Goal: Information Seeking & Learning: Learn about a topic

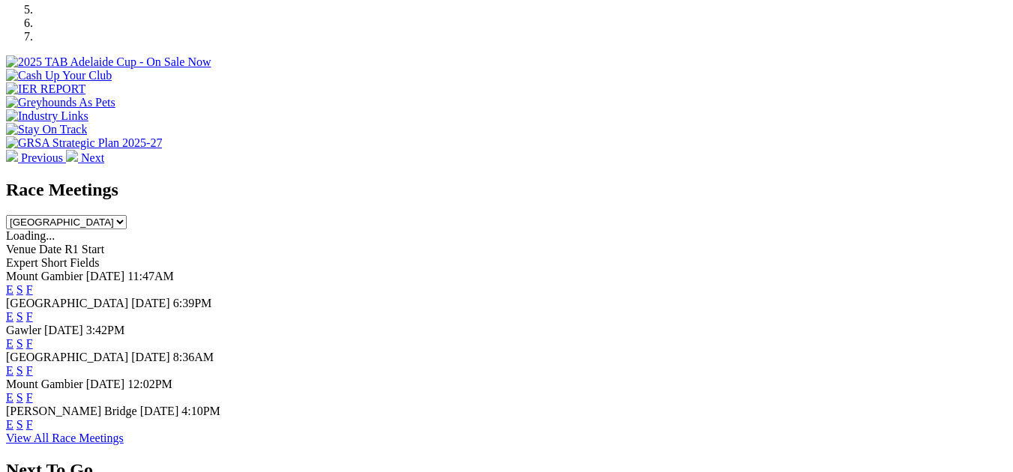
scroll to position [600, 0]
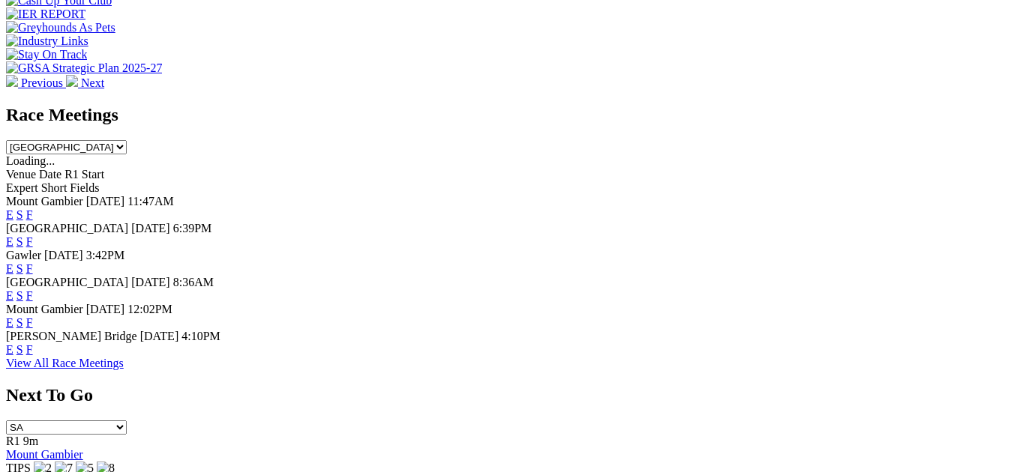
click at [33, 343] on link "F" at bounding box center [29, 349] width 7 height 13
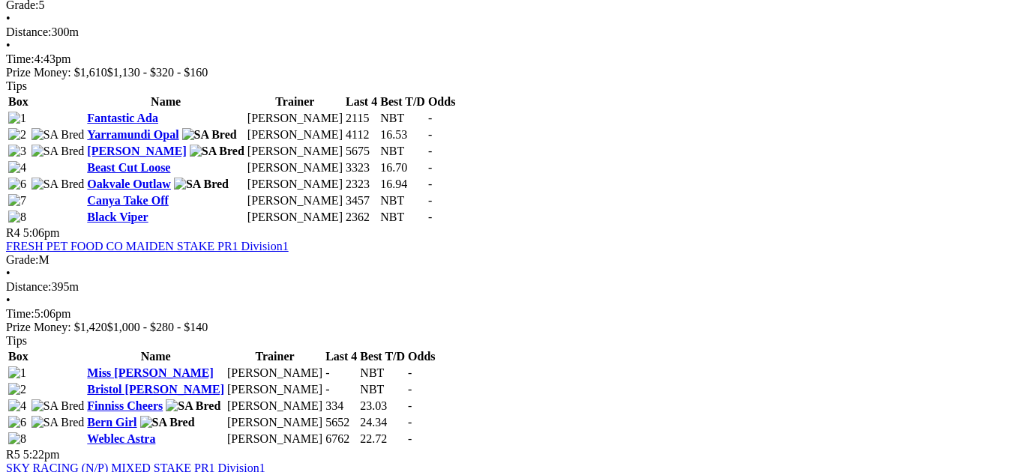
scroll to position [1274, 0]
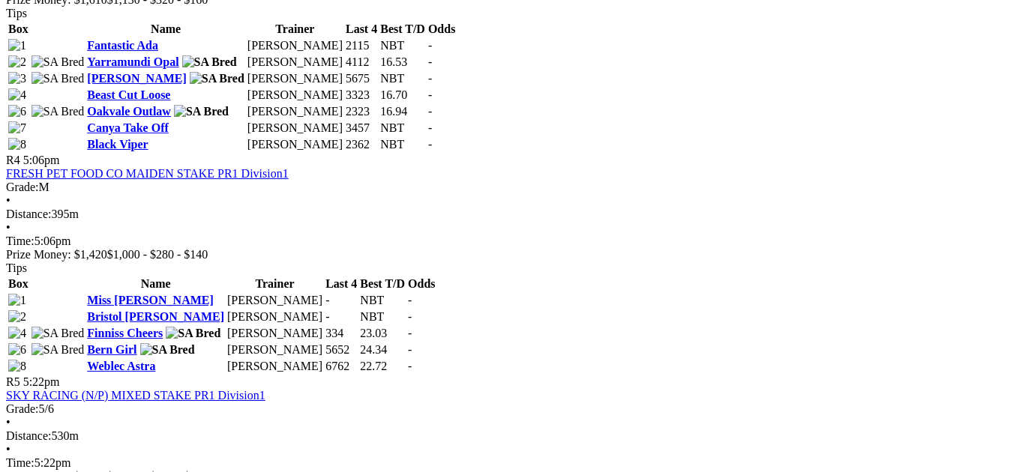
scroll to position [1349, 0]
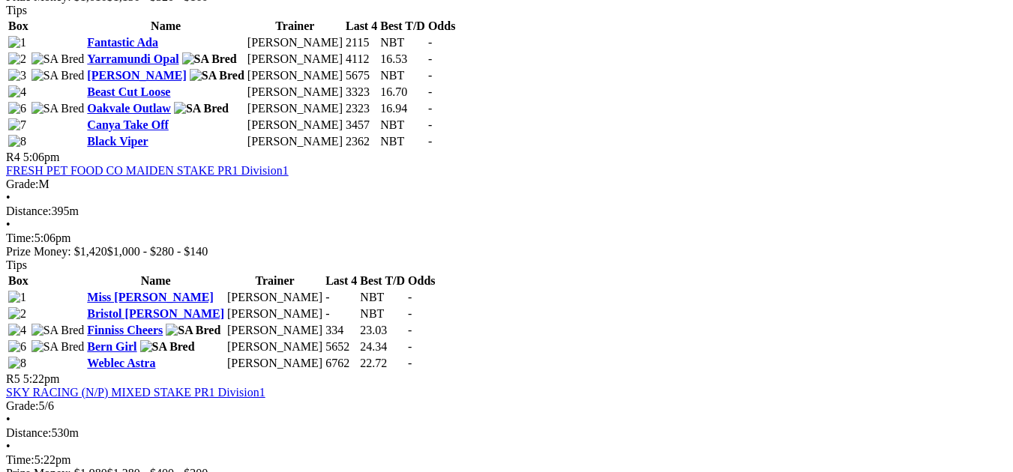
drag, startPoint x: 56, startPoint y: 175, endPoint x: 64, endPoint y: 190, distance: 16.8
drag, startPoint x: 64, startPoint y: 190, endPoint x: 0, endPoint y: 159, distance: 70.7
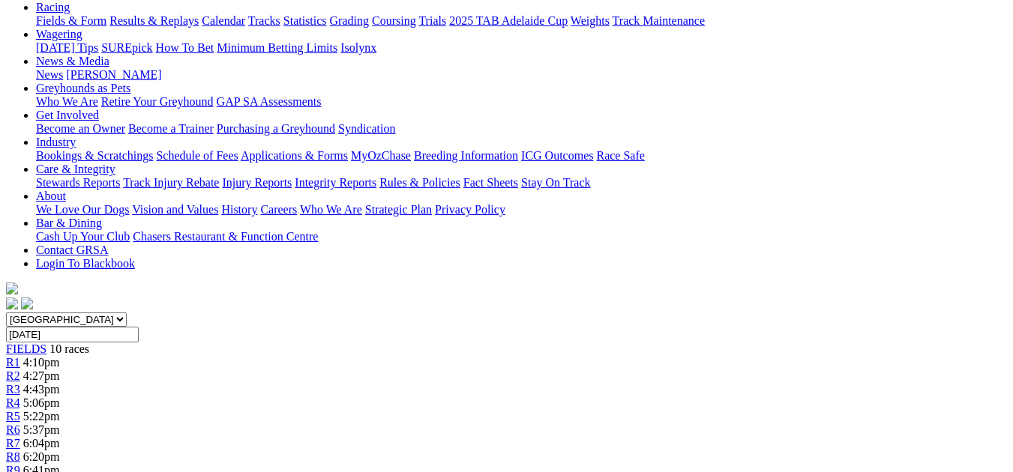
scroll to position [0, 0]
